Goal: Information Seeking & Learning: Learn about a topic

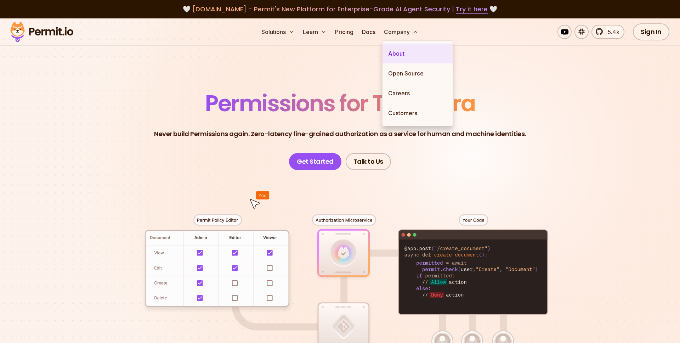
click at [406, 52] on link "About" at bounding box center [418, 54] width 70 height 20
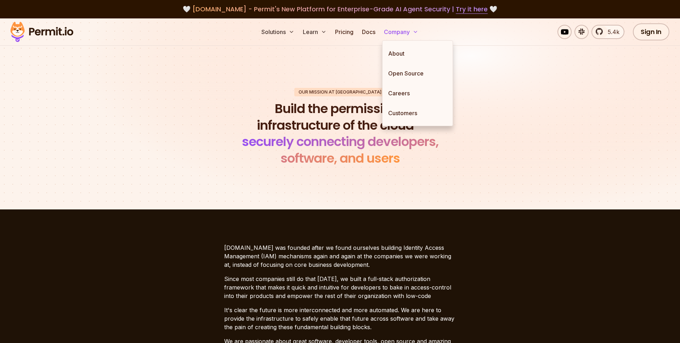
click at [405, 33] on button "Company" at bounding box center [401, 32] width 40 height 14
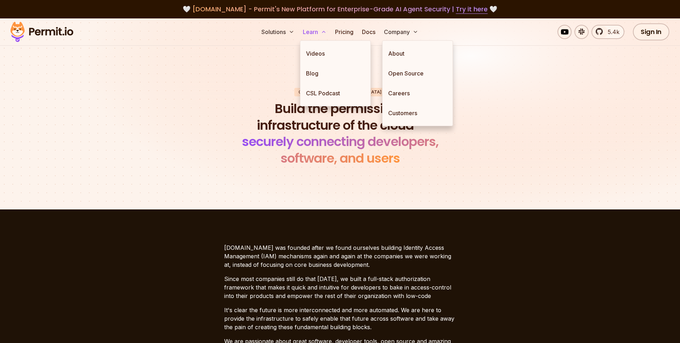
click at [315, 32] on button "Learn" at bounding box center [314, 32] width 29 height 14
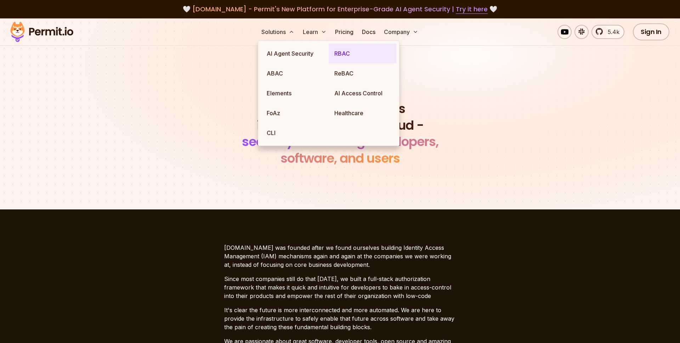
click at [344, 53] on link "RBAC" at bounding box center [363, 54] width 68 height 20
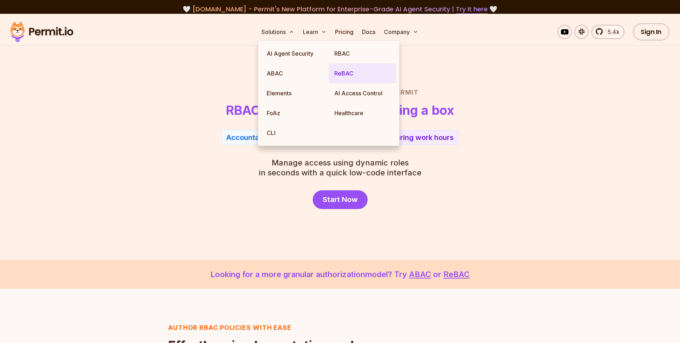
click at [349, 76] on link "ReBAC" at bounding box center [363, 73] width 68 height 20
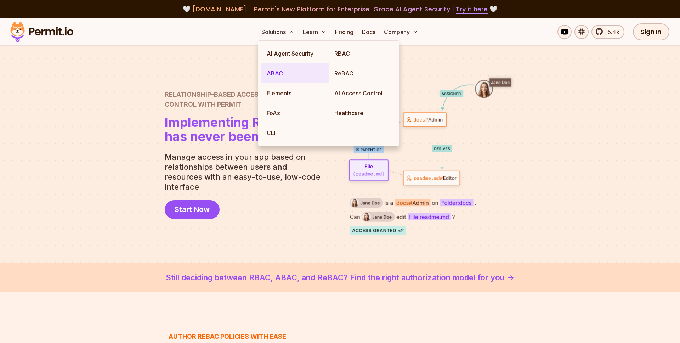
click at [286, 74] on link "ABAC" at bounding box center [295, 73] width 68 height 20
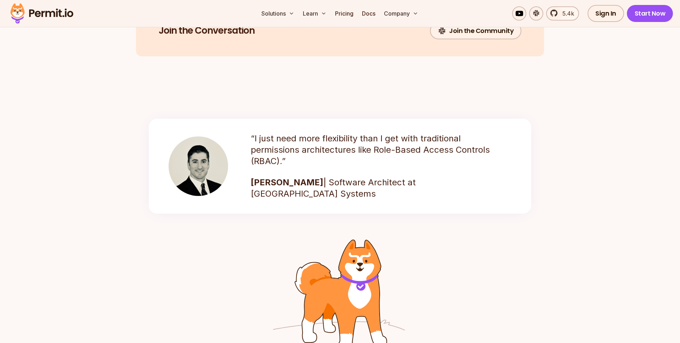
scroll to position [932, 0]
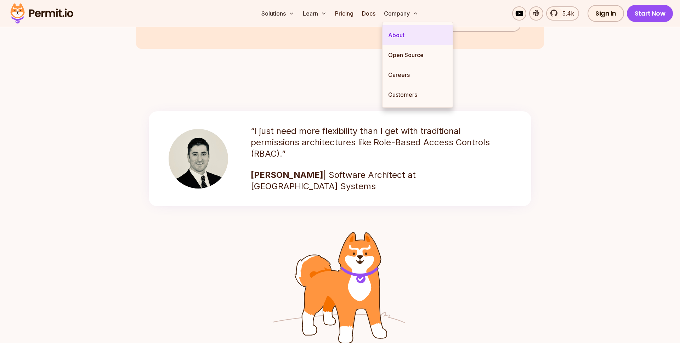
click at [395, 32] on link "About" at bounding box center [418, 35] width 70 height 20
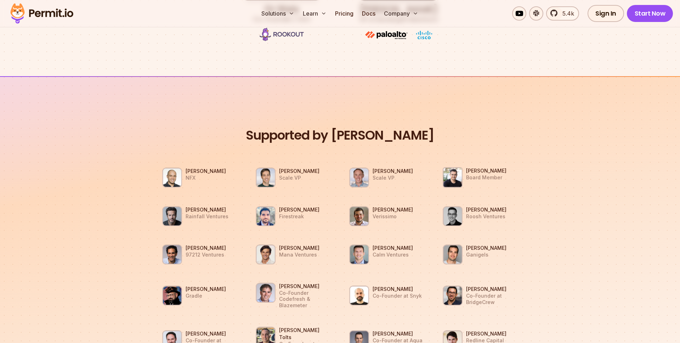
scroll to position [445, 0]
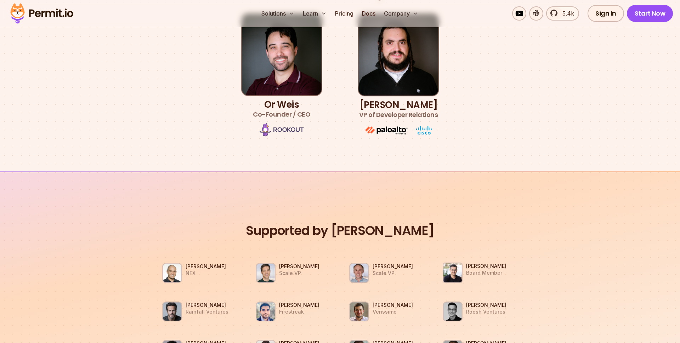
click at [293, 129] on img at bounding box center [282, 129] width 44 height 13
click at [286, 103] on h3 "Or [PERSON_NAME] Co-Founder / CEO" at bounding box center [281, 110] width 57 height 20
click at [290, 114] on span "Co-Founder / CEO" at bounding box center [281, 114] width 57 height 10
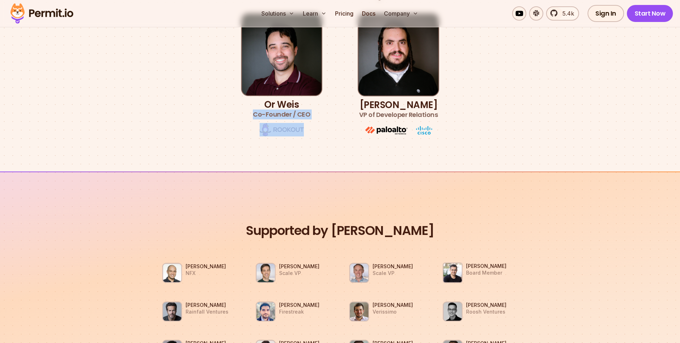
click at [289, 131] on img at bounding box center [282, 129] width 44 height 13
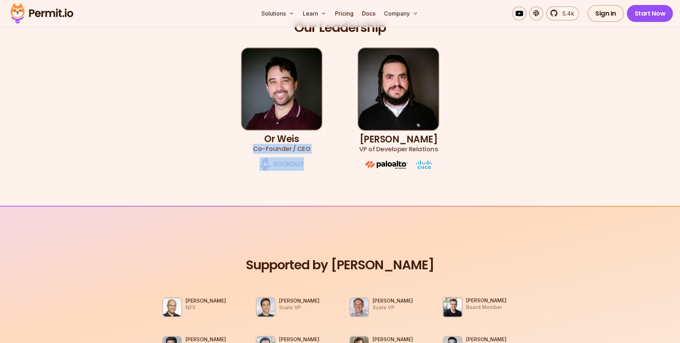
scroll to position [407, 0]
